Goal: Task Accomplishment & Management: Use online tool/utility

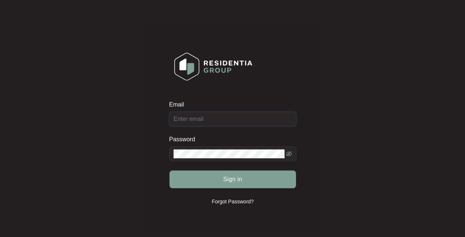
type input "[EMAIL_ADDRESS][DOMAIN_NAME]"
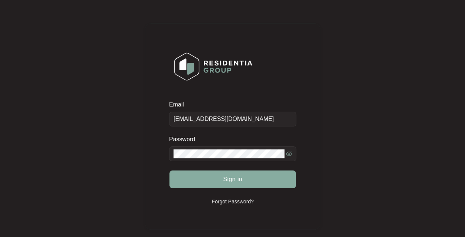
click at [232, 176] on span "Sign in" at bounding box center [232, 179] width 19 height 9
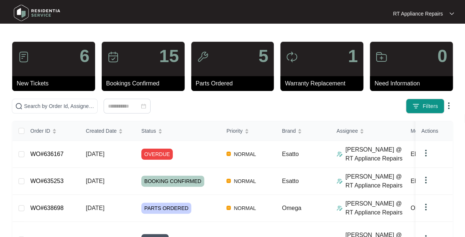
click at [104, 156] on span "[DATE]" at bounding box center [95, 154] width 19 height 6
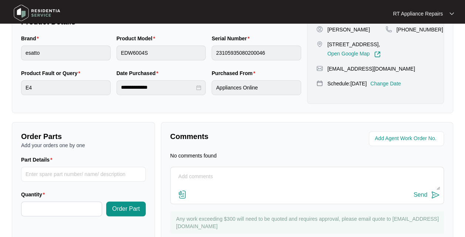
scroll to position [212, 0]
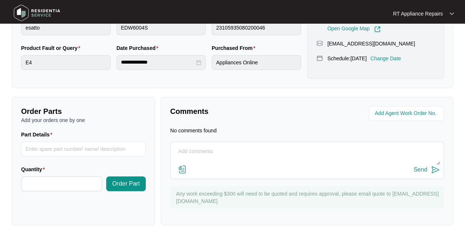
click at [236, 150] on textarea at bounding box center [307, 155] width 266 height 19
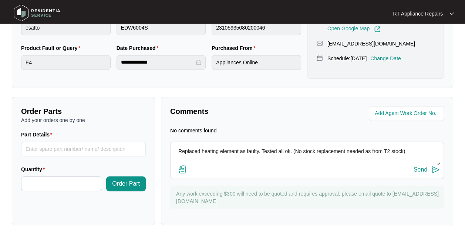
type textarea "Replaced heating element as faulty. Tested all ok. (No stock replacement needed…"
click at [433, 173] on img at bounding box center [435, 170] width 9 height 9
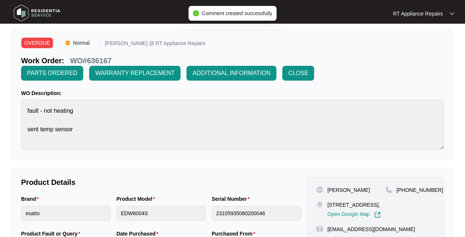
scroll to position [19, 0]
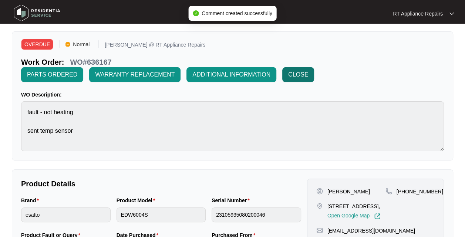
click at [304, 75] on span "CLOSE" at bounding box center [298, 74] width 20 height 9
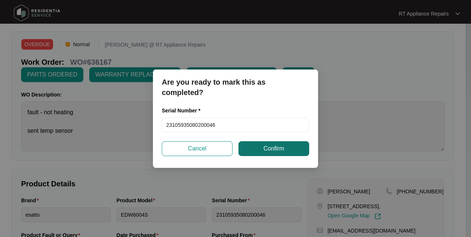
click at [283, 149] on span "Confirm" at bounding box center [273, 148] width 21 height 9
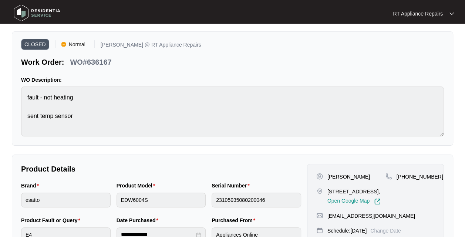
click at [441, 14] on p "RT Appliance Repairs" at bounding box center [418, 13] width 50 height 7
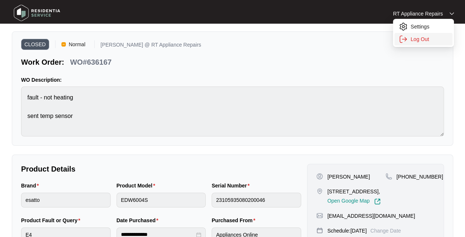
click at [427, 42] on p "Log Out" at bounding box center [429, 39] width 37 height 7
